Goal: Information Seeking & Learning: Check status

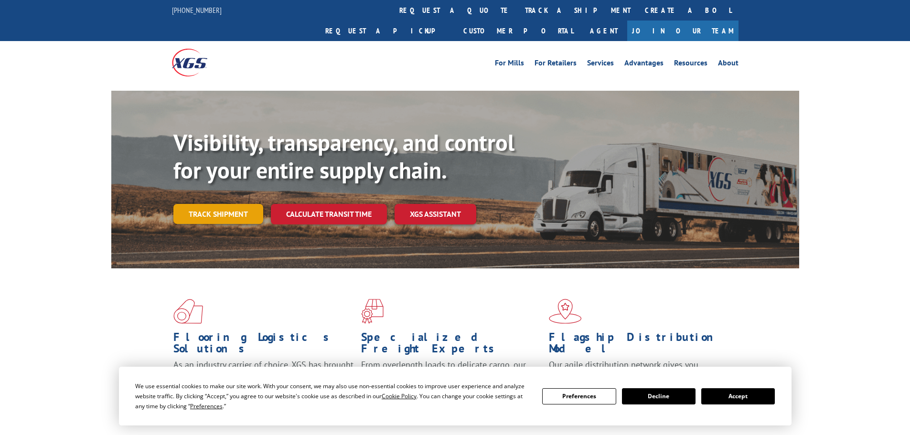
click at [226, 204] on link "Track shipment" at bounding box center [218, 214] width 90 height 20
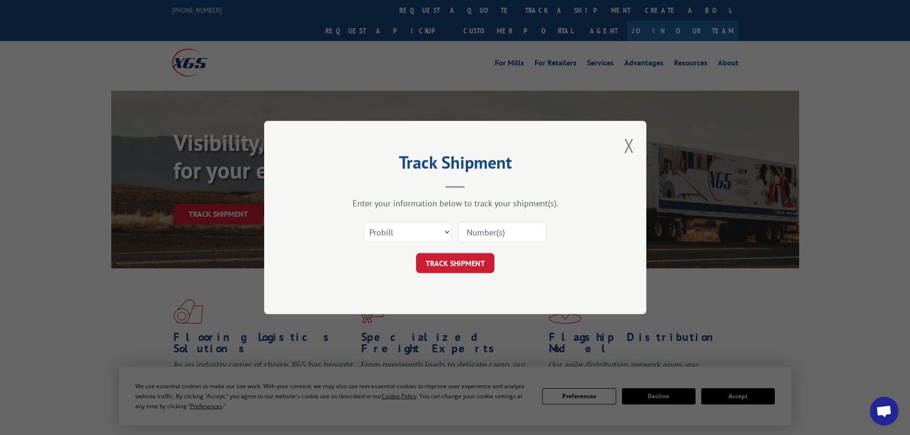
drag, startPoint x: 484, startPoint y: 228, endPoint x: 475, endPoint y: 237, distance: 12.2
click at [484, 228] on input at bounding box center [503, 232] width 88 height 20
paste input "15339905"
type input "15339905"
click at [467, 259] on button "TRACK SHIPMENT" at bounding box center [455, 263] width 78 height 20
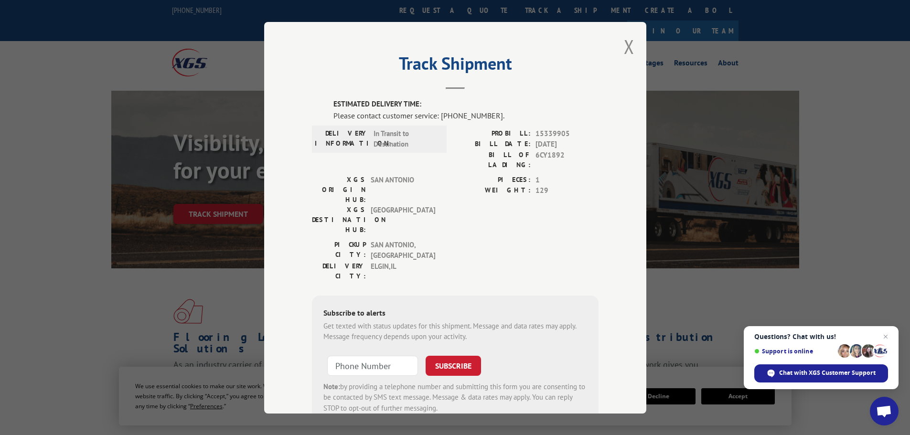
click at [613, 46] on div "Track Shipment ESTIMATED DELIVERY TIME: Please contact customer service: [PHONE…" at bounding box center [455, 218] width 382 height 392
click at [616, 47] on div "Track Shipment ESTIMATED DELIVERY TIME: Please contact customer service: [PHONE…" at bounding box center [455, 218] width 382 height 392
click at [624, 48] on button "Close modal" at bounding box center [629, 46] width 11 height 25
